Goal: Information Seeking & Learning: Learn about a topic

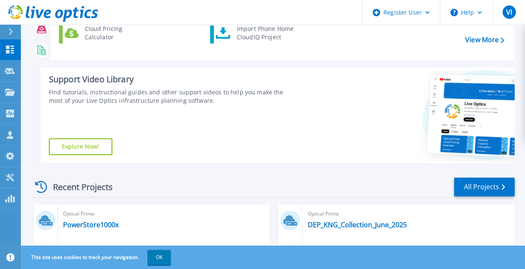
scroll to position [42, 0]
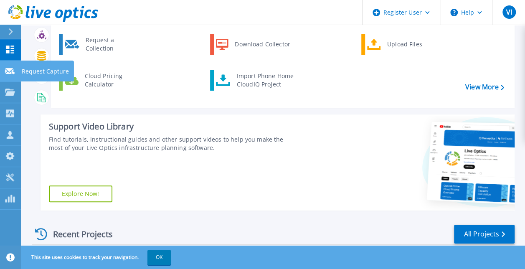
click at [17, 73] on link "Request Capture Request Capture" at bounding box center [10, 71] width 21 height 21
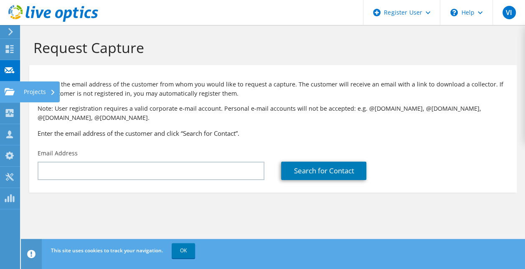
click at [9, 97] on div at bounding box center [10, 92] width 10 height 9
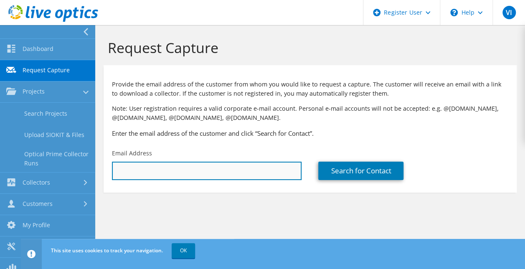
click at [128, 169] on input "text" at bounding box center [207, 171] width 190 height 18
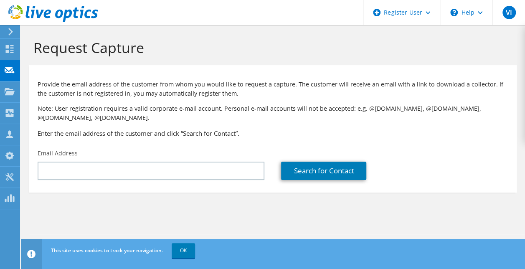
click at [20, 94] on div "VI Dell User Vincent Iannitelli Vincent.Iannitelli@Dell.com Dell My Profile Log…" at bounding box center [262, 134] width 525 height 269
click at [12, 95] on div at bounding box center [10, 92] width 10 height 9
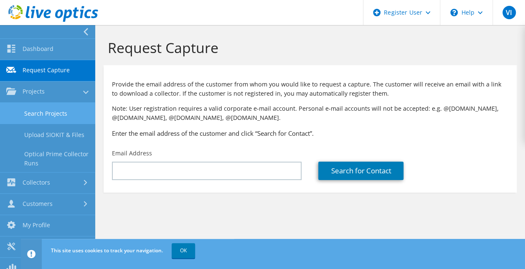
click at [58, 115] on link "Search Projects" at bounding box center [47, 113] width 95 height 21
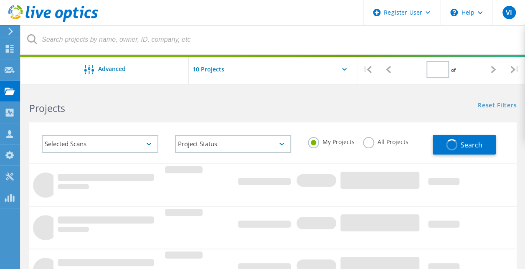
type input "1"
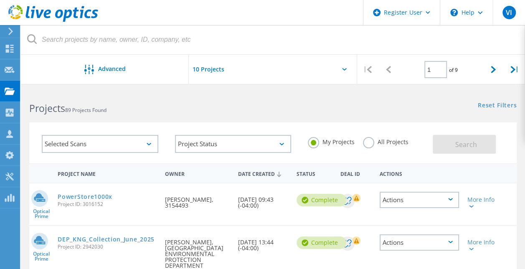
click at [108, 54] on div at bounding box center [273, 40] width 504 height 30
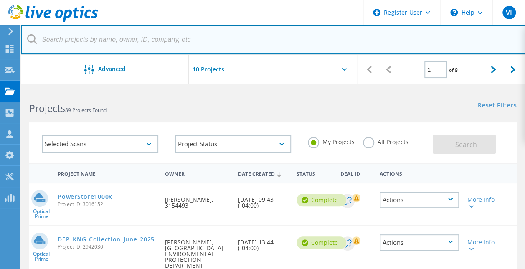
click at [103, 48] on input "text" at bounding box center [273, 39] width 504 height 29
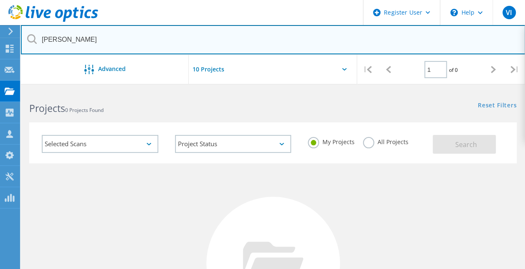
drag, startPoint x: 116, startPoint y: 42, endPoint x: 44, endPoint y: 41, distance: 72.2
click at [44, 41] on input "steve barry" at bounding box center [273, 39] width 504 height 29
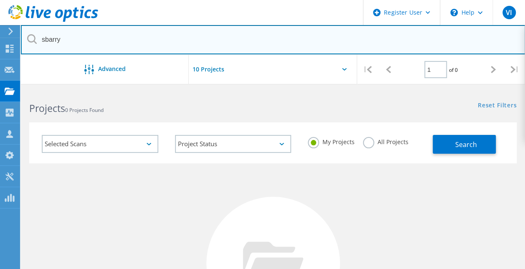
type input "sbarry"
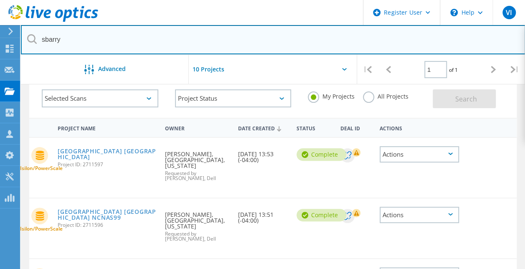
scroll to position [38, 0]
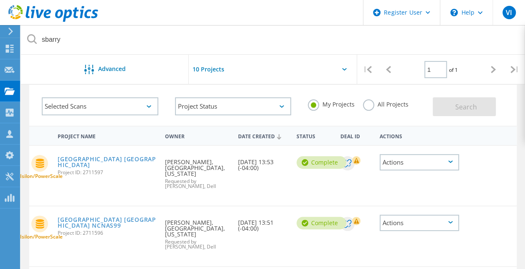
click at [265, 161] on div "Date Created 10/30/2024, 13:53 (-04:00)" at bounding box center [263, 162] width 58 height 33
click at [395, 162] on div "Actions" at bounding box center [419, 162] width 79 height 16
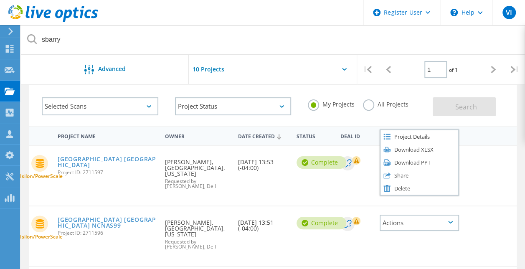
click at [487, 159] on div at bounding box center [482, 157] width 39 height 22
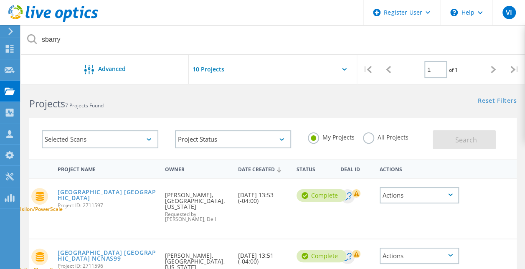
scroll to position [0, 0]
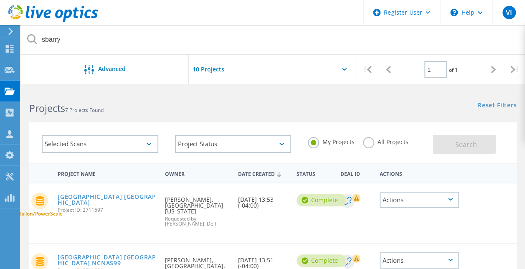
click at [244, 76] on input "text" at bounding box center [231, 69] width 84 height 29
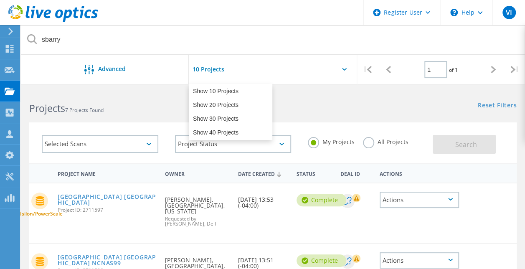
click at [383, 147] on div "All Projects" at bounding box center [386, 143] width 46 height 12
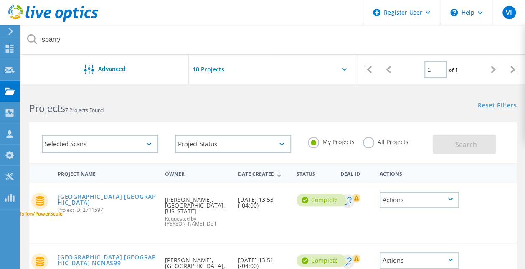
click at [381, 144] on label "All Projects" at bounding box center [386, 141] width 46 height 8
click at [0, 0] on input "All Projects" at bounding box center [0, 0] width 0 height 0
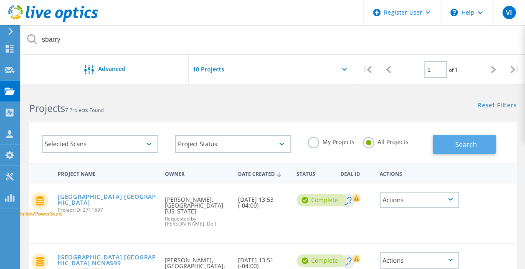
click at [451, 148] on button "Search" at bounding box center [464, 144] width 63 height 19
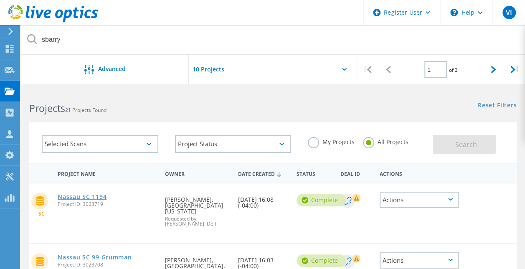
click at [68, 198] on link "Nassau SC 1194" at bounding box center [82, 197] width 49 height 6
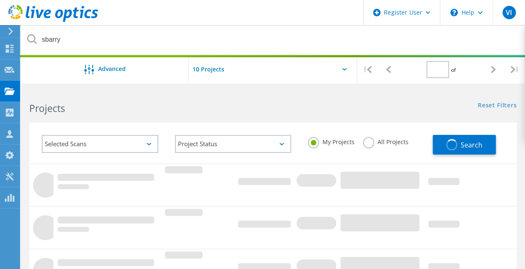
type input "1"
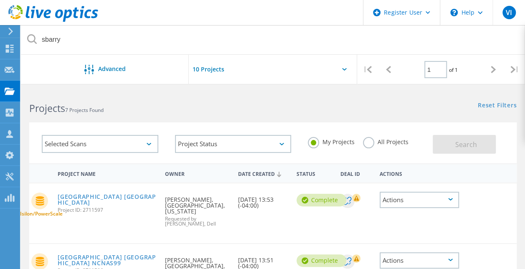
click at [368, 139] on label "All Projects" at bounding box center [386, 141] width 46 height 8
click at [0, 0] on input "All Projects" at bounding box center [0, 0] width 0 height 0
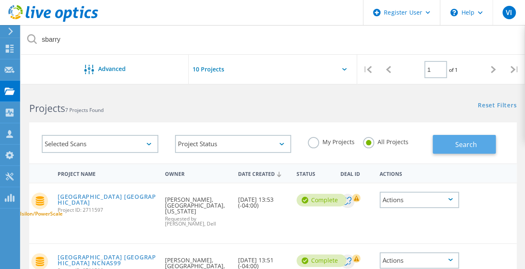
click at [474, 143] on span "Search" at bounding box center [466, 144] width 22 height 9
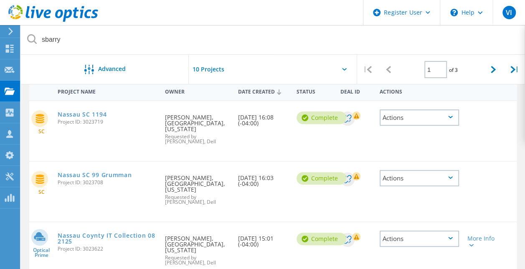
scroll to position [84, 0]
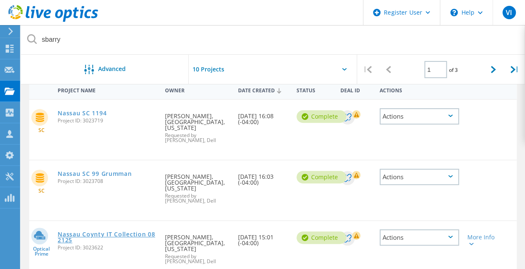
click at [128, 231] on link "Nassau Coynty IT Collection 082125" at bounding box center [107, 237] width 99 height 12
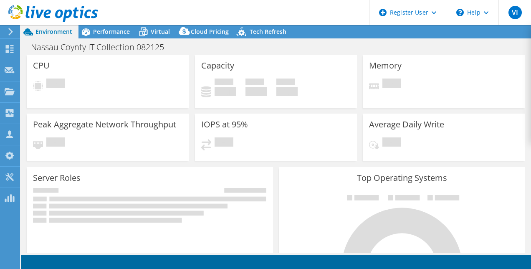
select select "USEast"
select select "USD"
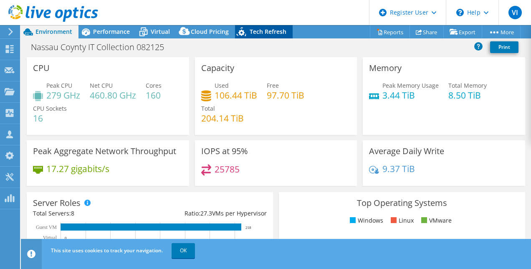
click at [250, 33] on span "Tech Refresh" at bounding box center [268, 32] width 37 height 8
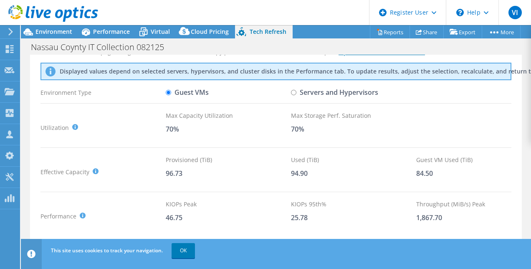
scroll to position [42, 0]
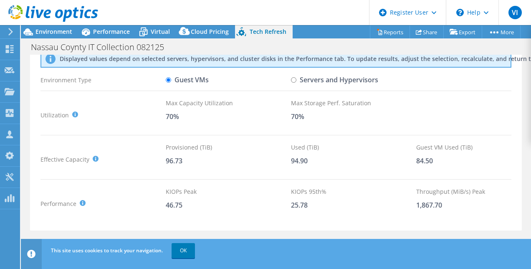
click at [293, 79] on input "Servers and Hypervisors" at bounding box center [293, 79] width 5 height 5
radio input "true"
click at [193, 79] on label "Guest VMs" at bounding box center [187, 80] width 43 height 15
click at [171, 79] on input "Guest VMs" at bounding box center [168, 79] width 5 height 5
radio input "true"
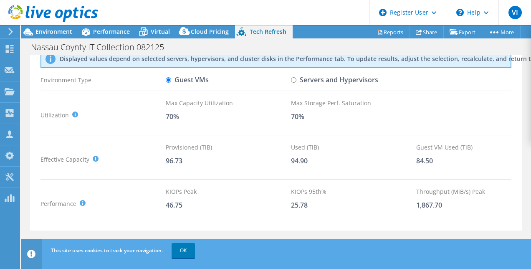
click at [309, 77] on label "Servers and Hypervisors" at bounding box center [334, 80] width 87 height 15
click at [296, 77] on input "Servers and Hypervisors" at bounding box center [293, 79] width 5 height 5
radio input "true"
radio input "false"
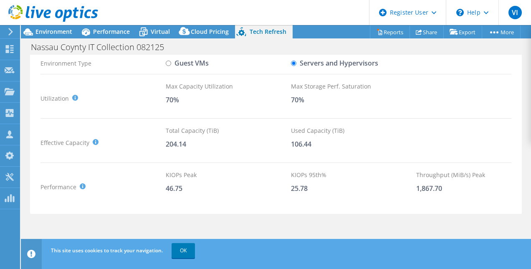
scroll to position [66, 0]
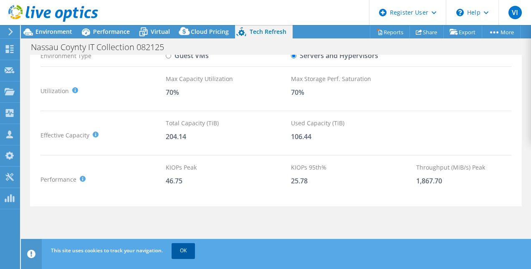
click at [188, 253] on link "OK" at bounding box center [183, 250] width 23 height 15
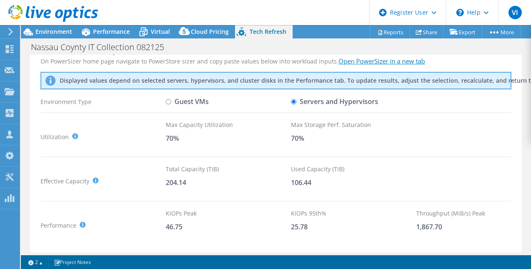
scroll to position [0, 0]
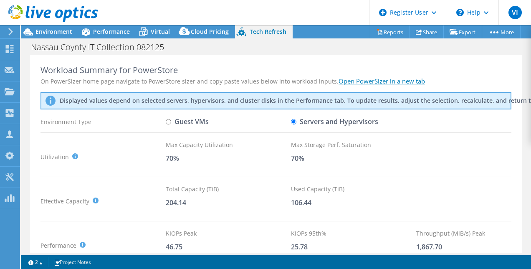
click at [370, 82] on link "Open PowerSizer in a new tab" at bounding box center [382, 81] width 86 height 8
click at [390, 30] on link "Reports" at bounding box center [390, 31] width 40 height 13
